Goal: Transaction & Acquisition: Obtain resource

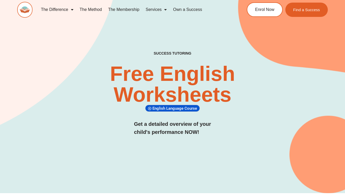
click at [66, 10] on link "The Difference" at bounding box center [57, 10] width 39 height 12
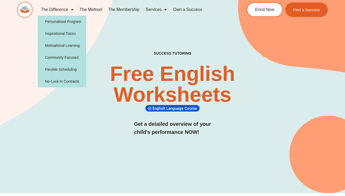
click at [110, 81] on h2 "Free English Worksheets​" at bounding box center [172, 85] width 205 height 42
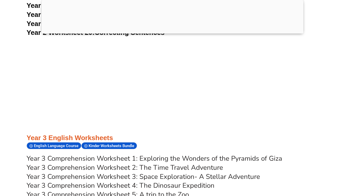
scroll to position [1707, 0]
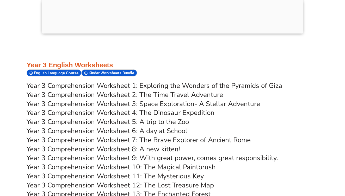
click at [173, 32] on div at bounding box center [173, 32] width 262 height 0
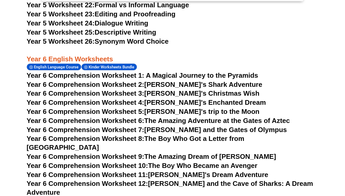
scroll to position [2848, 0]
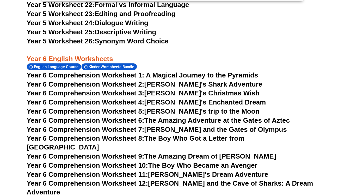
click at [108, 135] on span "Year 6 Comprehension Worksheet 8:" at bounding box center [86, 139] width 118 height 8
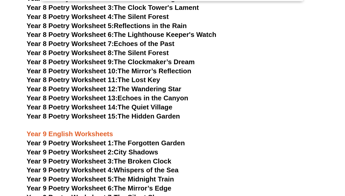
scroll to position [3486, 0]
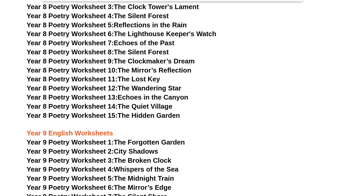
click at [156, 175] on link "Year 9 Poetry Worksheet 5: The Midnight Train" at bounding box center [100, 179] width 147 height 8
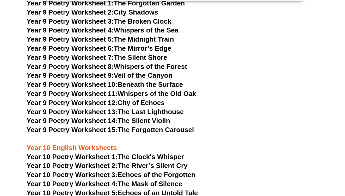
scroll to position [3626, 0]
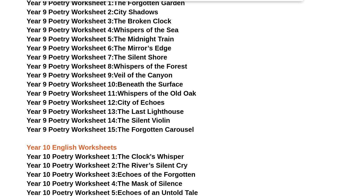
click at [190, 189] on link "Year 10 Poetry Worksheet 5: Echoes of an Untold Tale" at bounding box center [112, 193] width 171 height 8
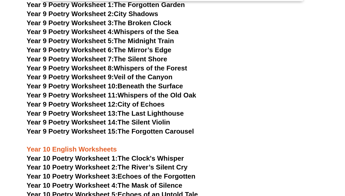
scroll to position [3623, 0]
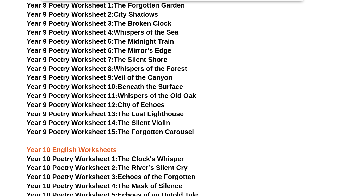
click at [159, 119] on link "Year 9 Poetry Worksheet 14: The Silent Violin" at bounding box center [98, 123] width 143 height 8
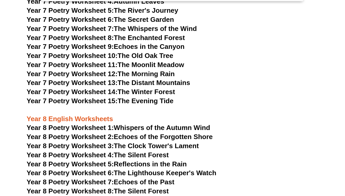
scroll to position [3347, 0]
